Goal: Information Seeking & Learning: Understand process/instructions

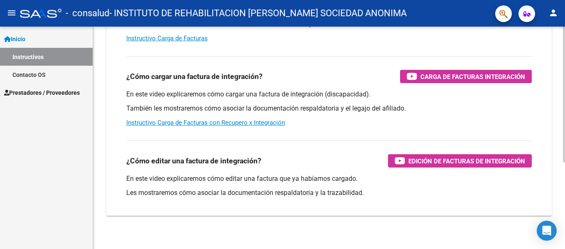
scroll to position [142, 0]
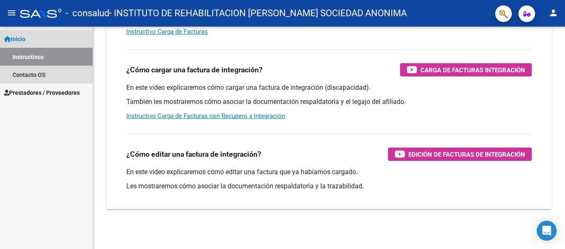
click at [24, 34] on link "Inicio" at bounding box center [46, 39] width 93 height 18
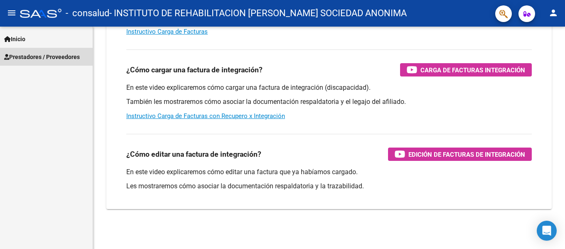
click at [27, 53] on span "Prestadores / Proveedores" at bounding box center [42, 56] width 76 height 9
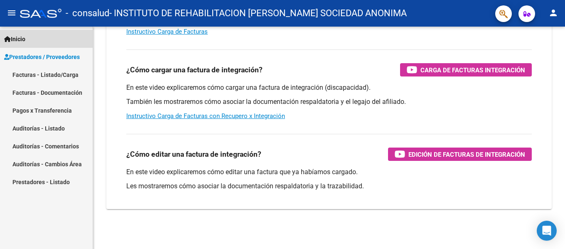
click at [17, 32] on link "Inicio" at bounding box center [46, 39] width 93 height 18
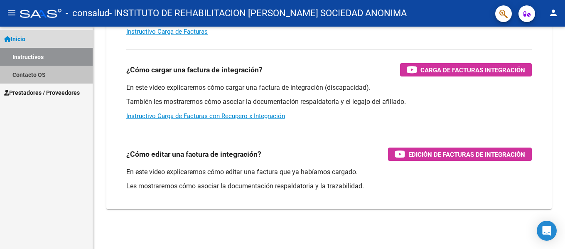
click at [34, 72] on link "Contacto OS" at bounding box center [46, 75] width 93 height 18
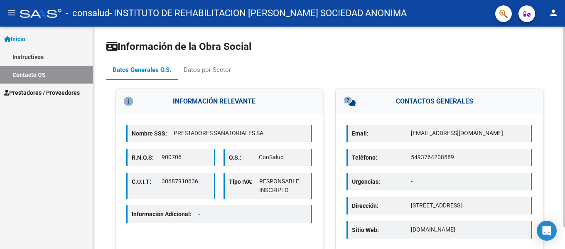
scroll to position [24, 0]
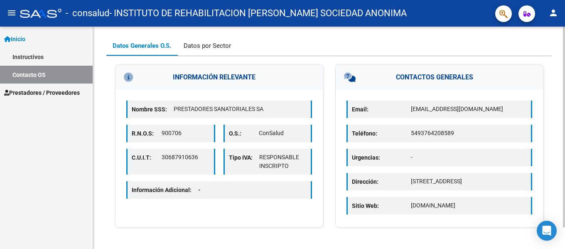
click at [201, 42] on div "Datos por Sector" at bounding box center [207, 45] width 47 height 9
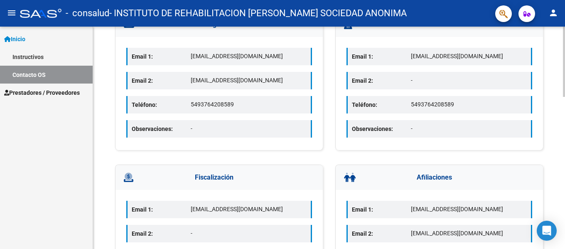
scroll to position [0, 0]
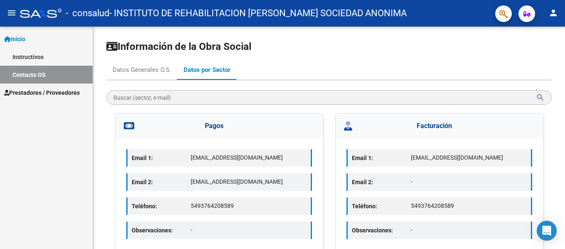
click at [560, 20] on mat-toolbar "menu - consalud - INSTITUTO DE REHABILITACION [PERSON_NAME] SOCIEDAD ANONIMA pe…" at bounding box center [282, 13] width 565 height 27
click at [557, 13] on mat-icon "person" at bounding box center [553, 13] width 10 height 10
click at [556, 13] on div at bounding box center [282, 124] width 565 height 249
click at [36, 16] on div at bounding box center [41, 13] width 42 height 9
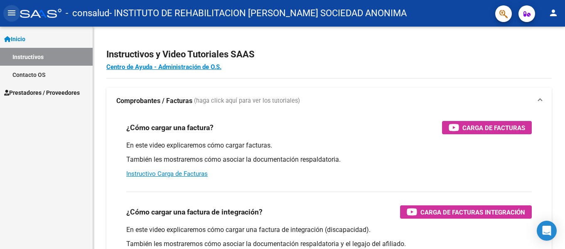
click at [12, 12] on mat-icon "menu" at bounding box center [12, 13] width 10 height 10
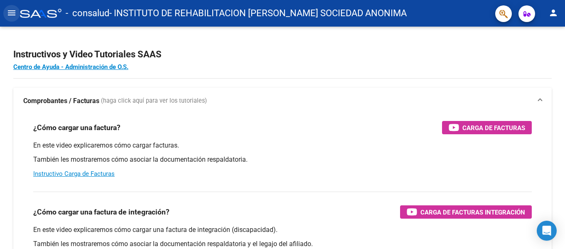
drag, startPoint x: 7, startPoint y: 10, endPoint x: 26, endPoint y: 26, distance: 24.7
click at [11, 12] on mat-icon "menu" at bounding box center [12, 13] width 10 height 10
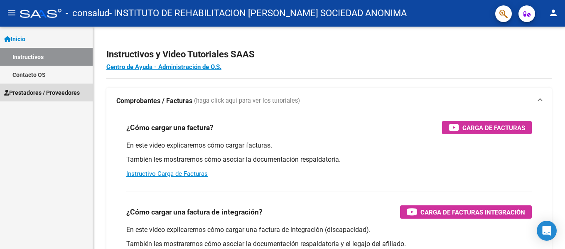
click at [37, 94] on span "Prestadores / Proveedores" at bounding box center [42, 92] width 76 height 9
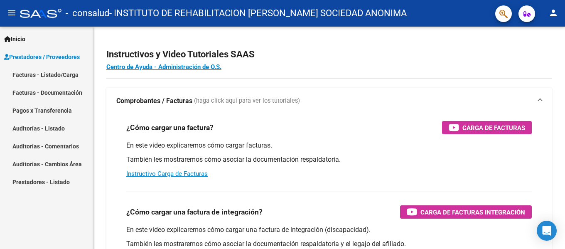
click at [23, 40] on span "Inicio" at bounding box center [14, 38] width 21 height 9
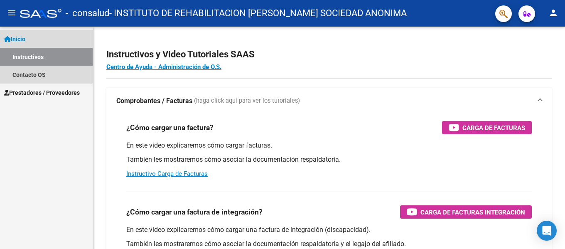
click at [34, 54] on link "Instructivos" at bounding box center [46, 57] width 93 height 18
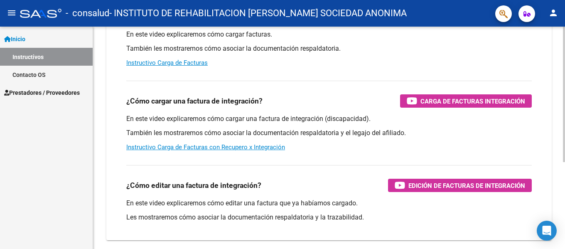
scroll to position [142, 0]
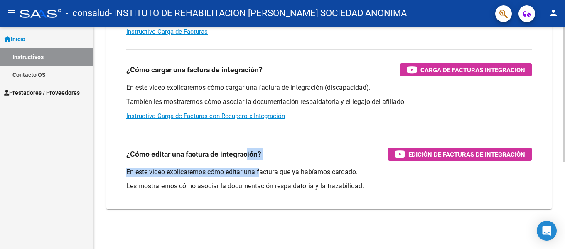
drag, startPoint x: 247, startPoint y: 152, endPoint x: 262, endPoint y: 161, distance: 18.1
click at [261, 161] on div "¿Cómo editar una factura de integración? Edición de Facturas de integración En …" at bounding box center [328, 164] width 425 height 75
drag, startPoint x: 304, startPoint y: 162, endPoint x: 323, endPoint y: 170, distance: 20.7
click at [310, 164] on div "¿Cómo editar una factura de integración? Edición de Facturas de integración En …" at bounding box center [328, 164] width 425 height 75
click at [323, 171] on p "En este video explicaremos cómo editar una factura que ya habíamos cargado." at bounding box center [328, 171] width 405 height 9
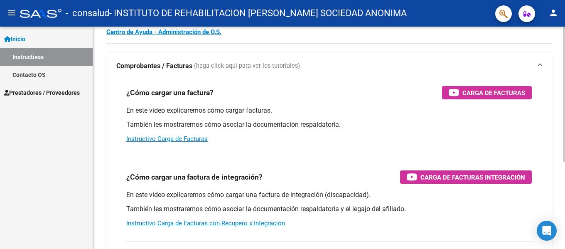
scroll to position [0, 0]
